Goal: Information Seeking & Learning: Learn about a topic

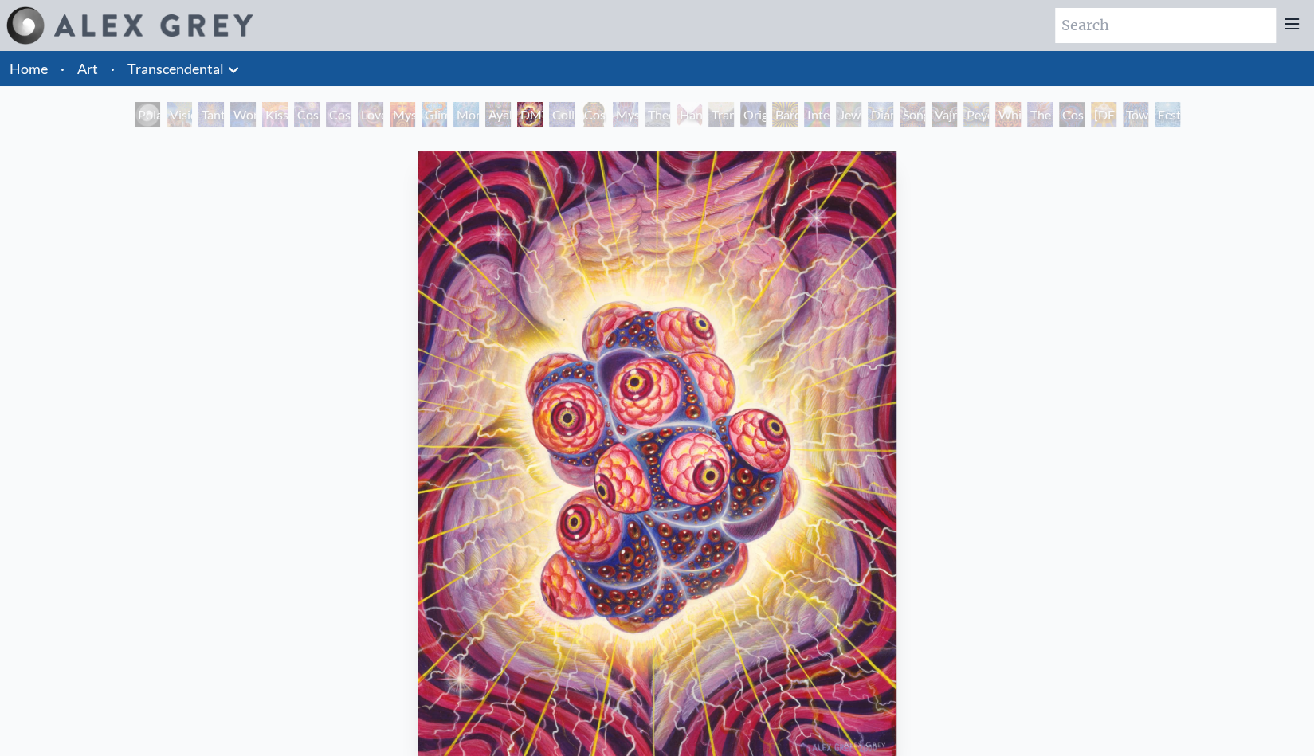
click at [202, 69] on link "Transcendental" at bounding box center [175, 68] width 96 height 22
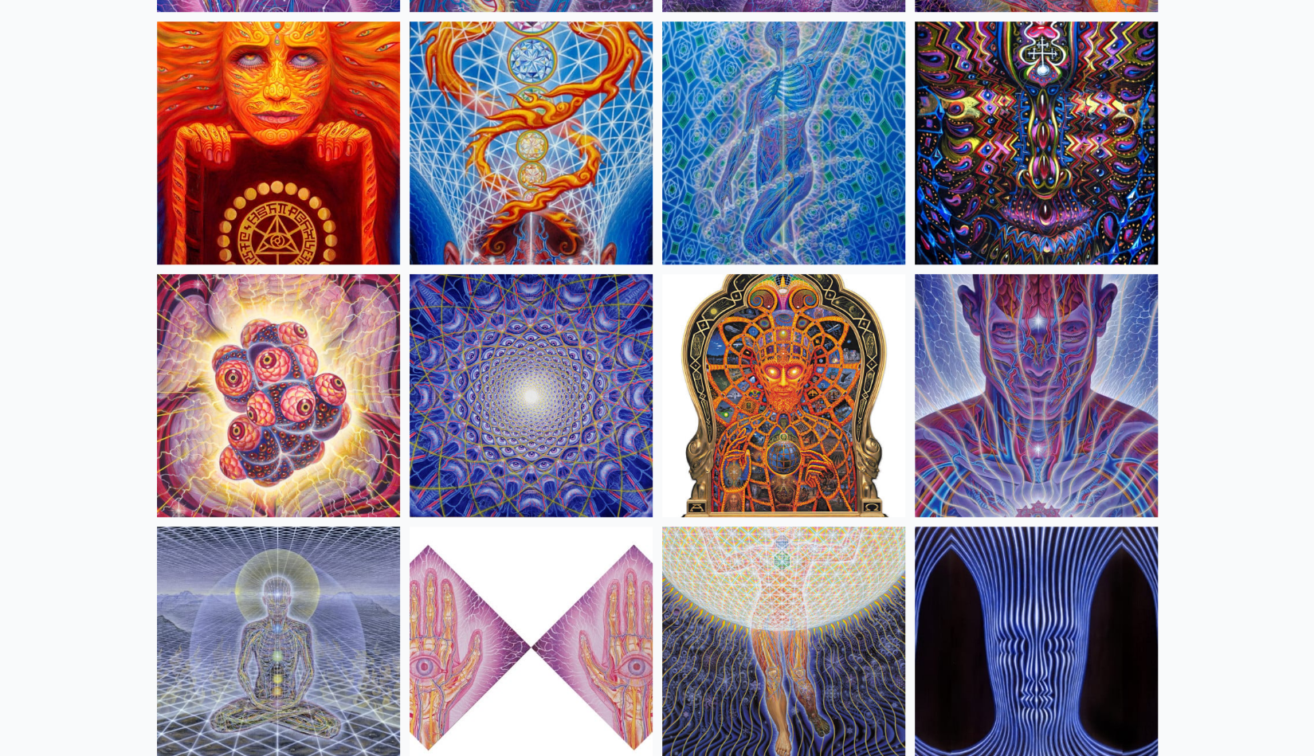
scroll to position [663, 0]
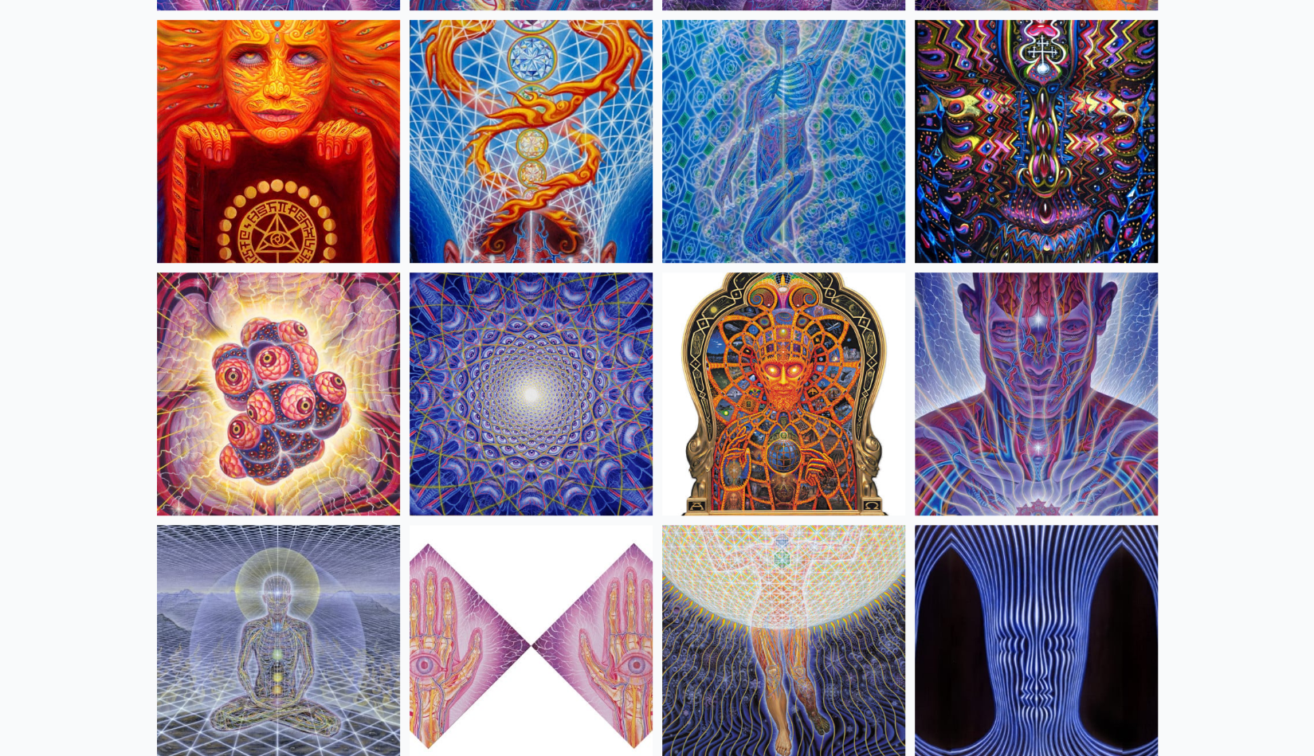
drag, startPoint x: 995, startPoint y: 139, endPoint x: 959, endPoint y: 94, distance: 57.9
click at [959, 94] on img at bounding box center [1036, 141] width 243 height 243
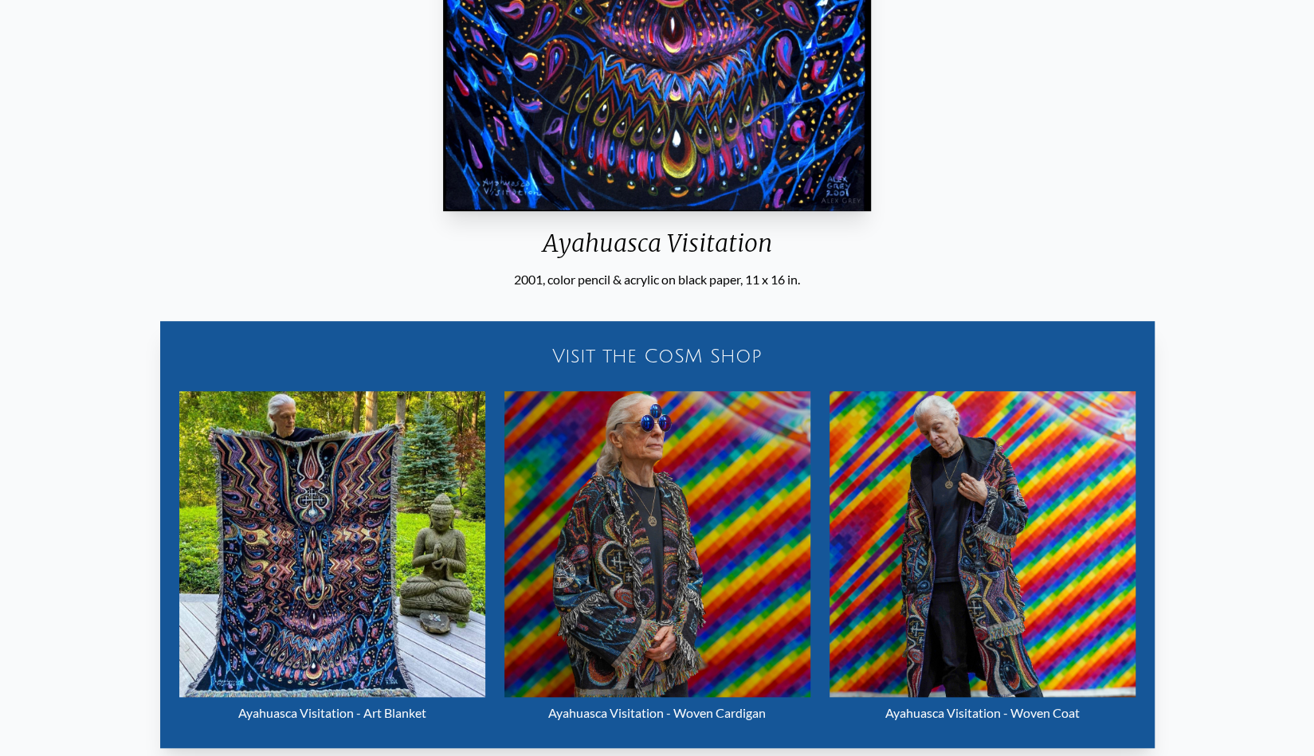
scroll to position [569, 0]
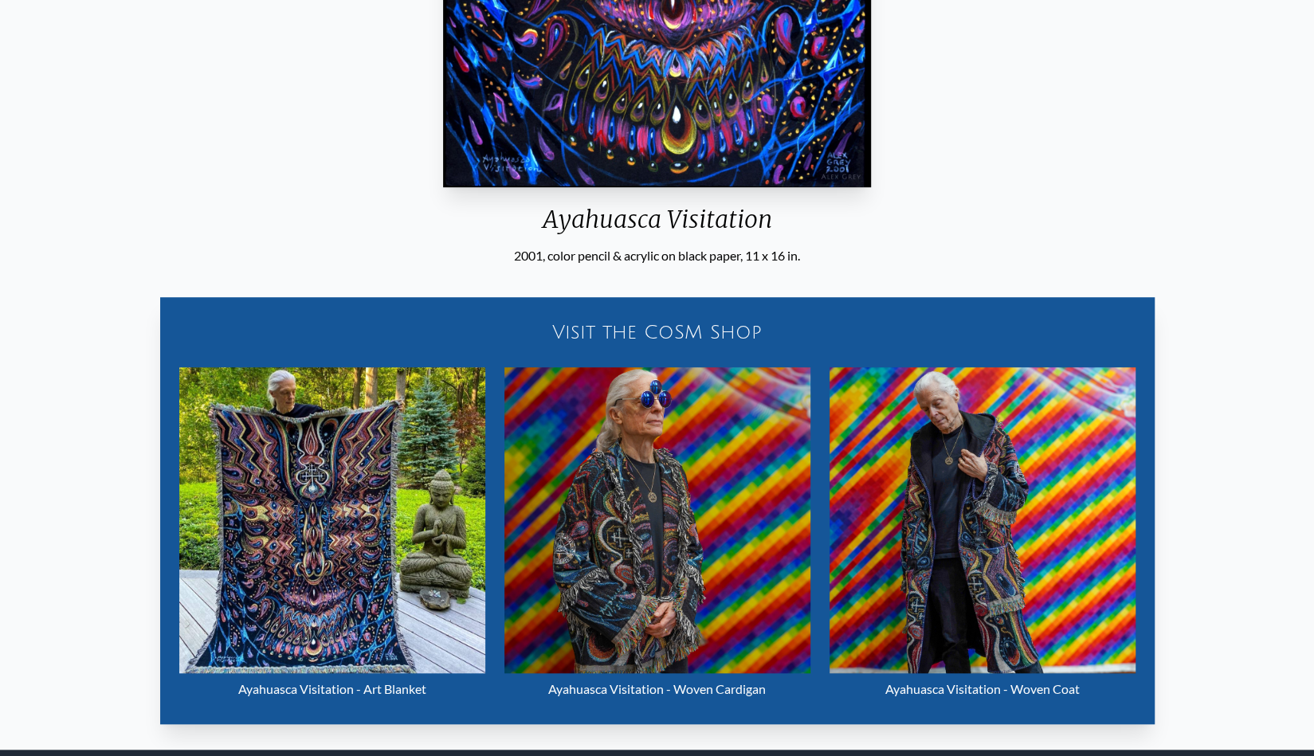
click at [315, 624] on img "12 / 33" at bounding box center [332, 520] width 306 height 306
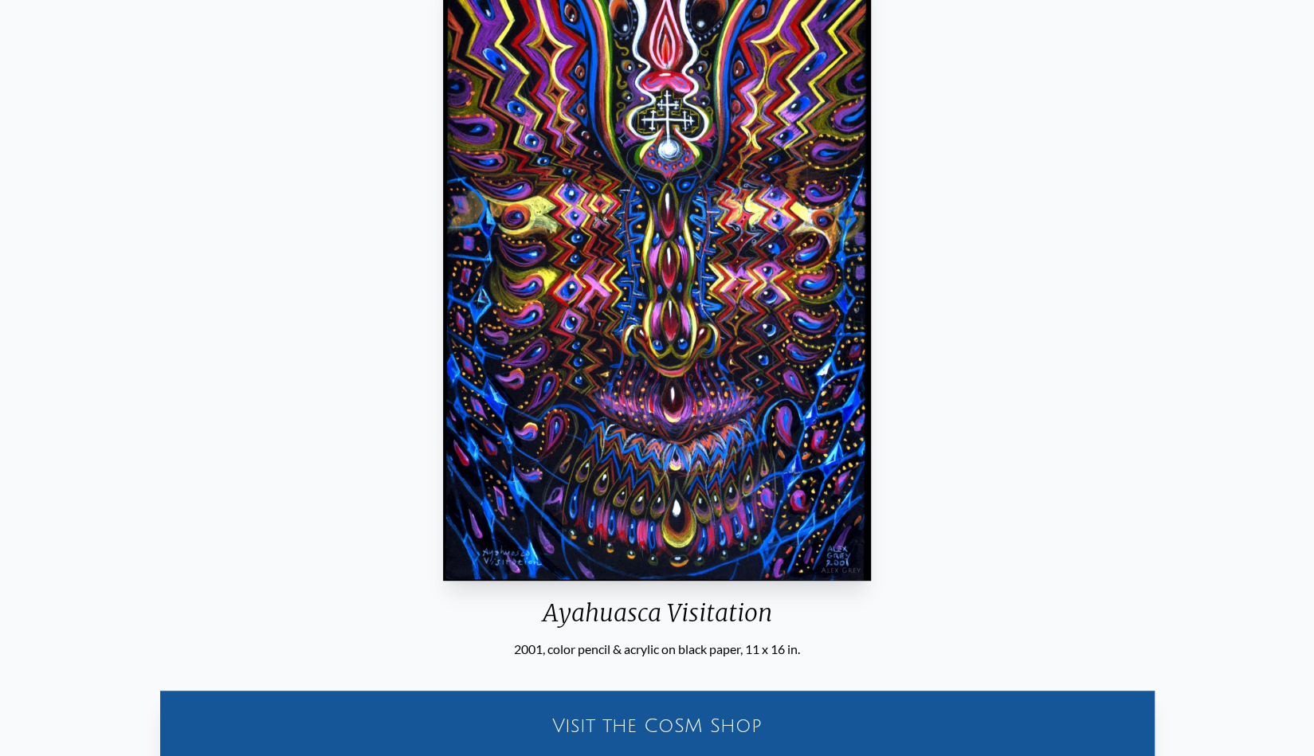
scroll to position [146, 0]
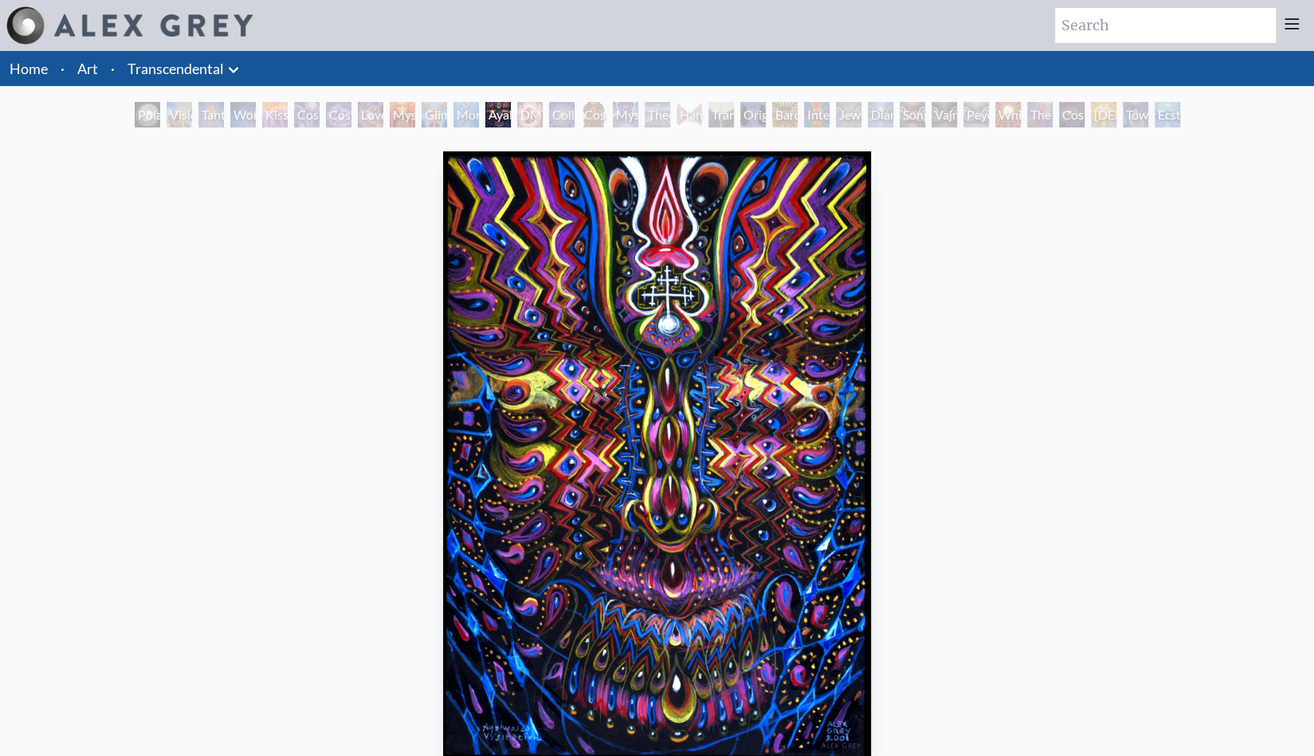
click at [215, 116] on div "Tantra" at bounding box center [210, 114] width 25 height 25
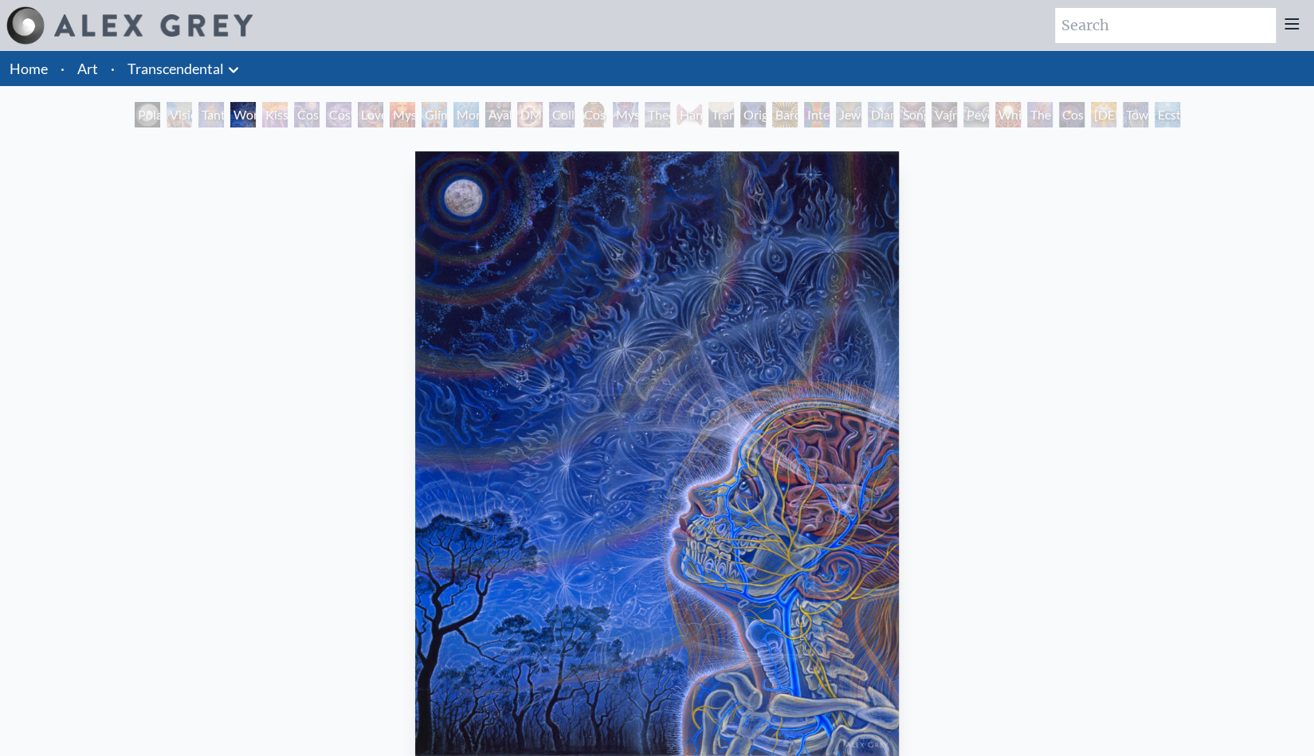
click at [86, 63] on link "Art" at bounding box center [87, 68] width 21 height 22
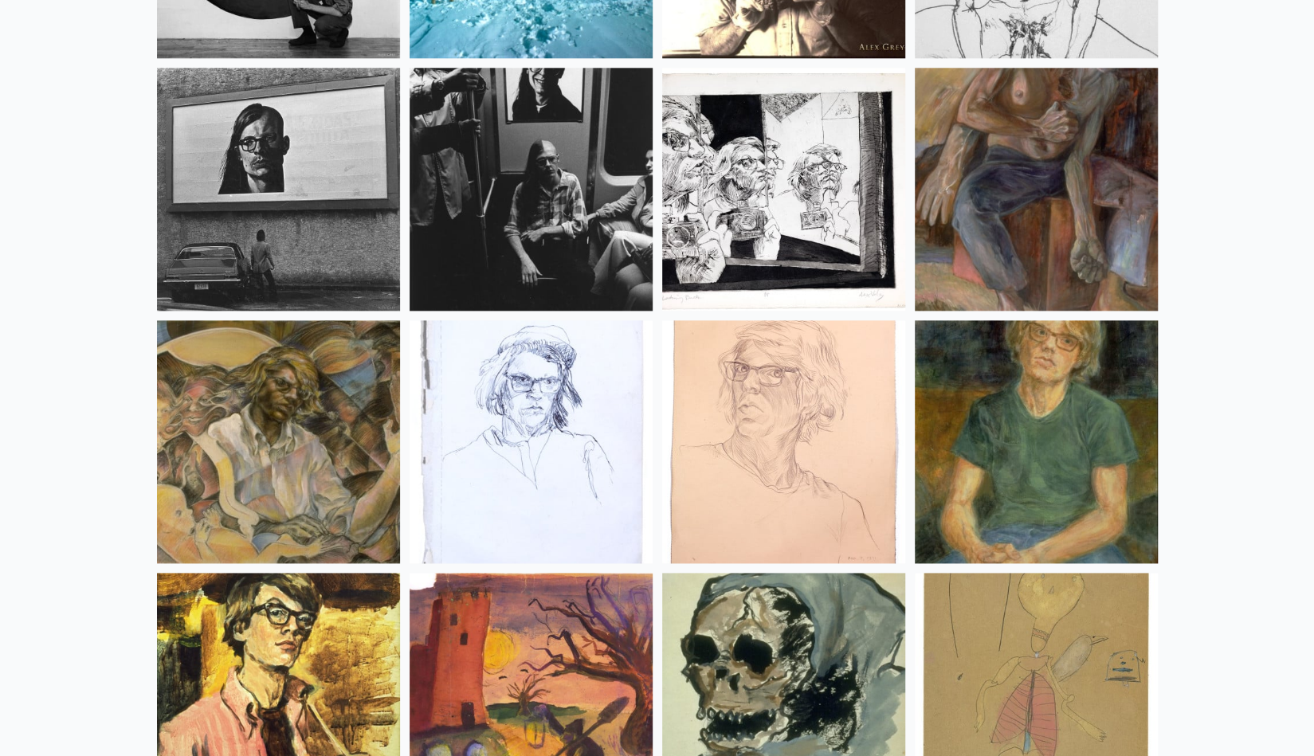
scroll to position [21096, 0]
